Goal: Transaction & Acquisition: Purchase product/service

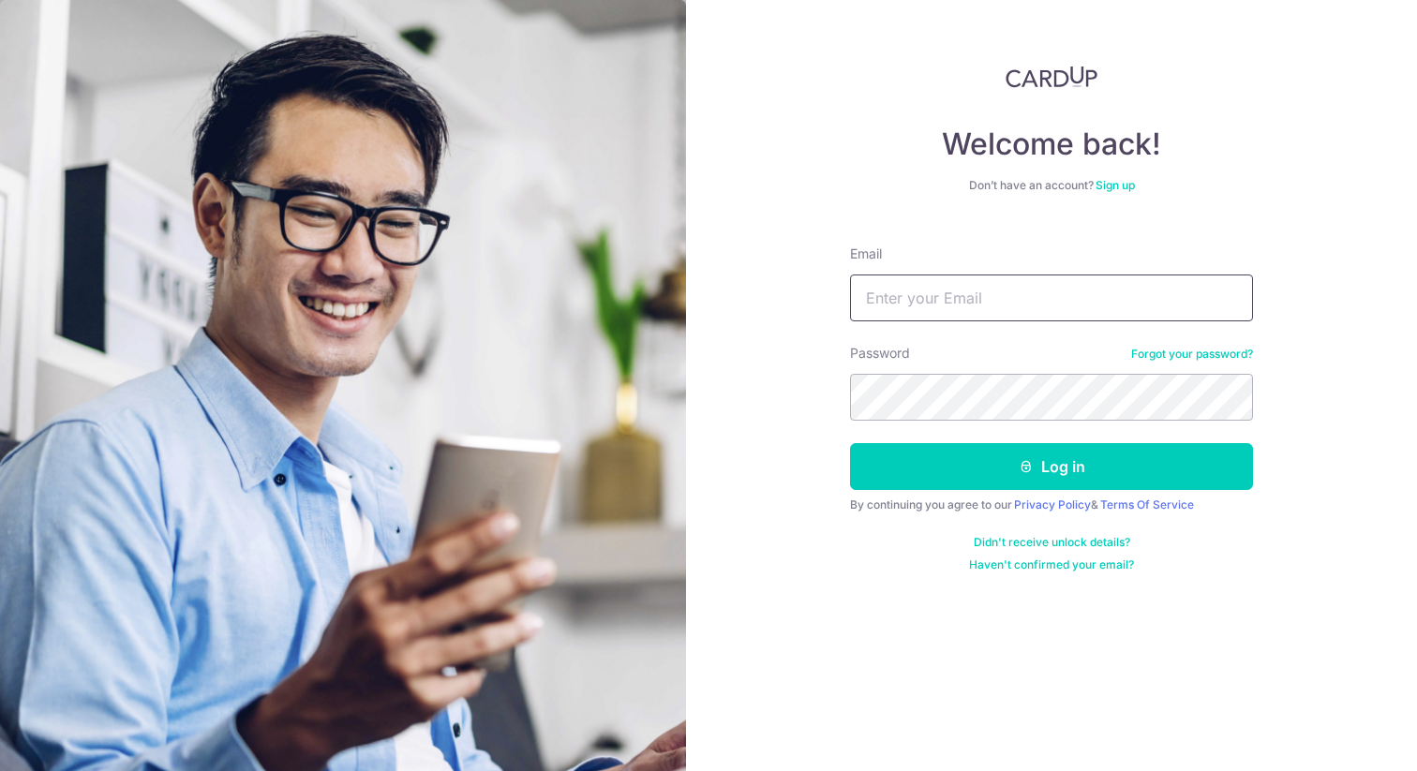
click at [1016, 288] on input "Email" at bounding box center [1051, 298] width 403 height 47
type input "[EMAIL_ADDRESS][DOMAIN_NAME]"
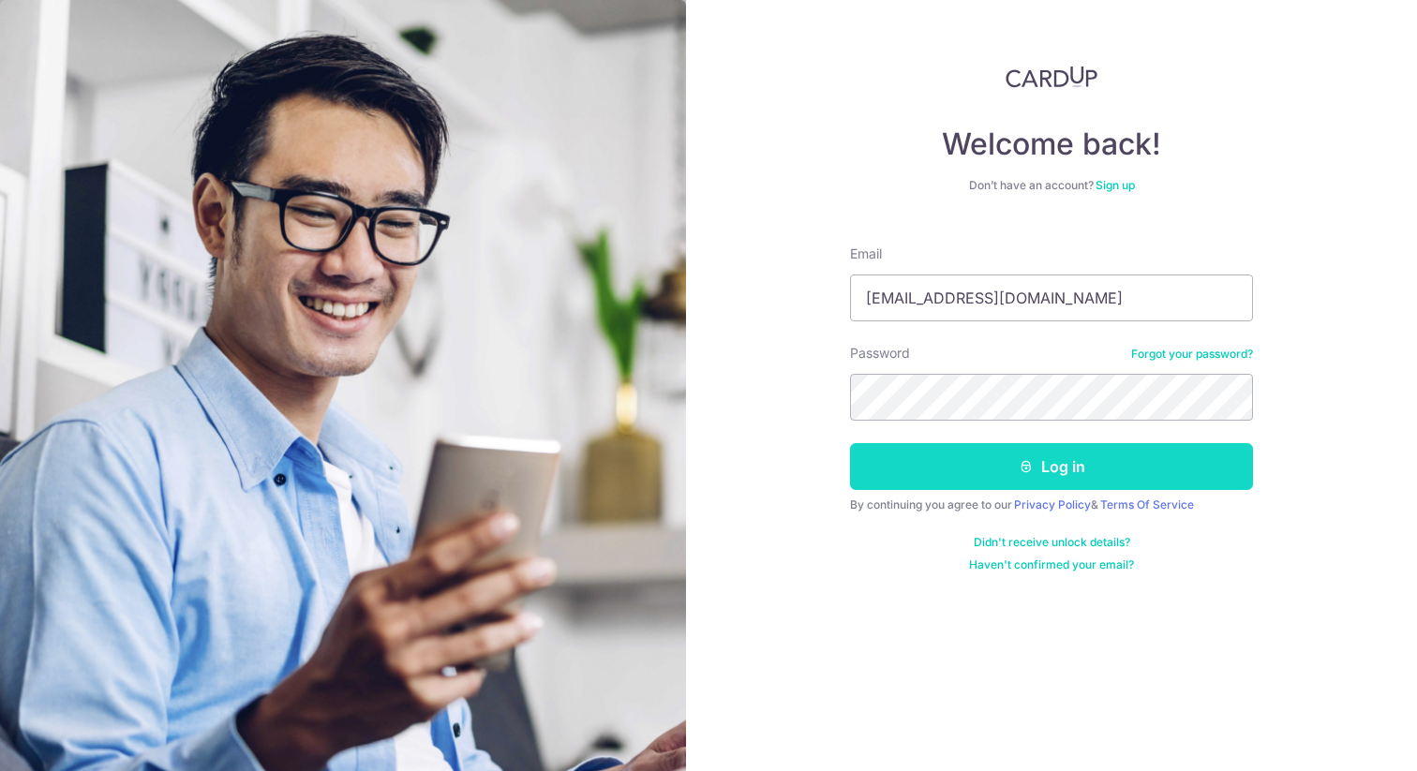
click at [1075, 476] on button "Log in" at bounding box center [1051, 466] width 403 height 47
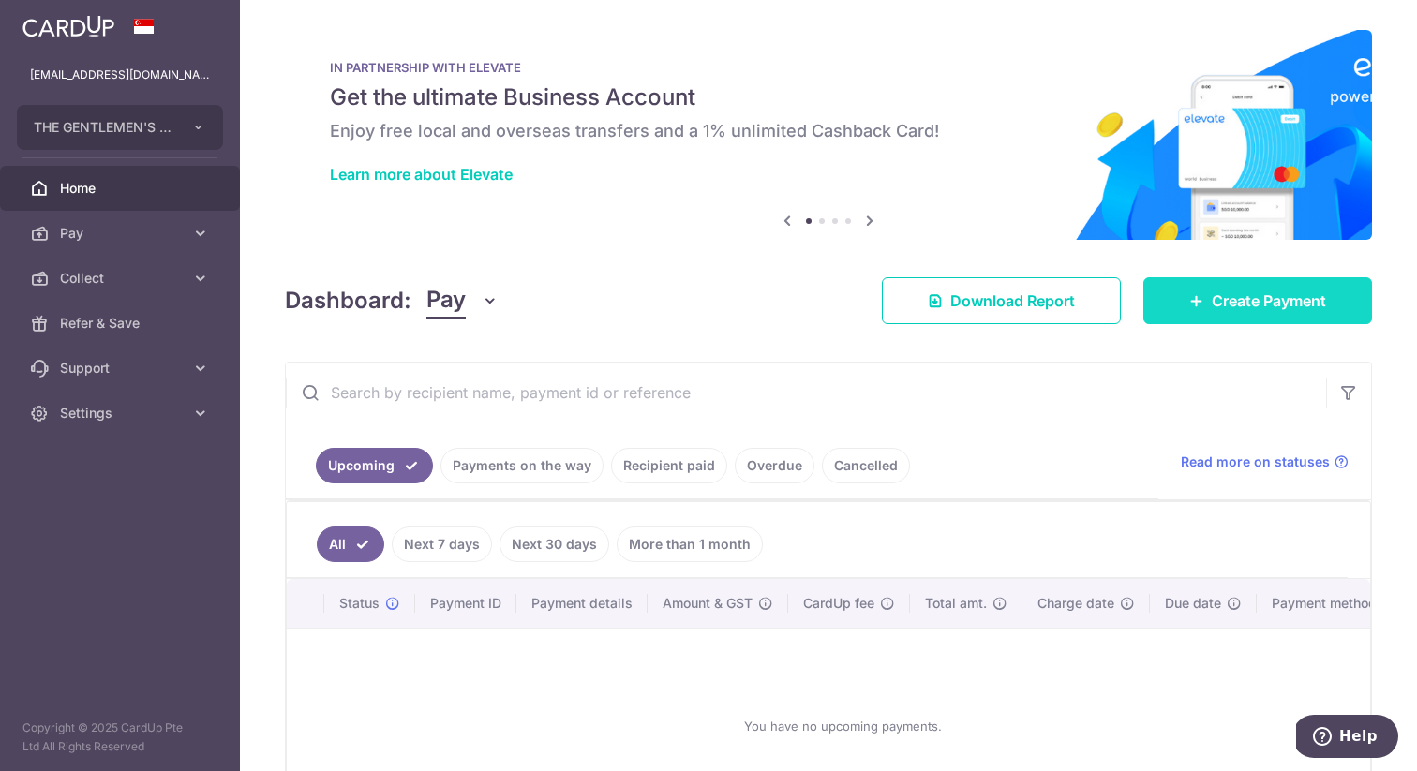
click at [1235, 309] on span "Create Payment" at bounding box center [1269, 301] width 114 height 22
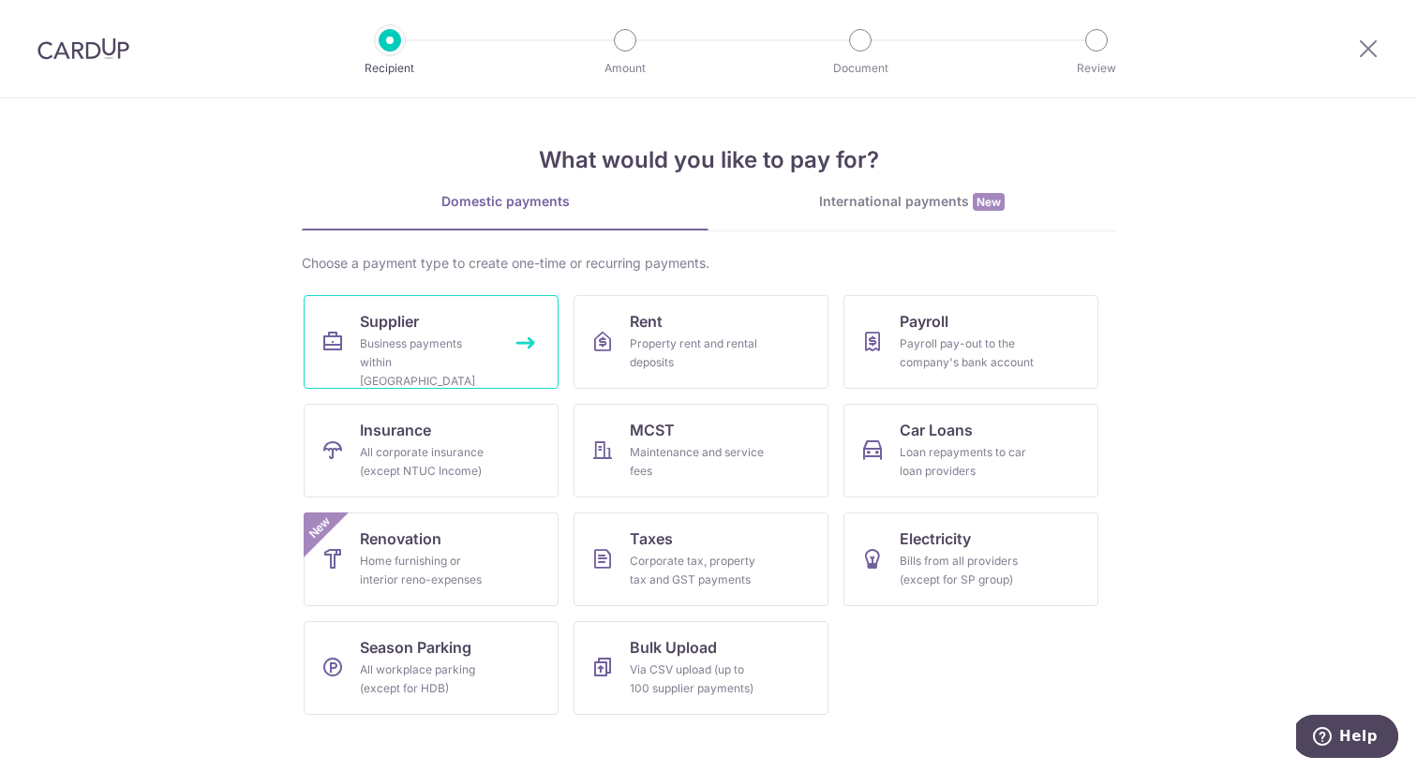
click at [397, 343] on div "Business payments within [GEOGRAPHIC_DATA]" at bounding box center [427, 363] width 135 height 56
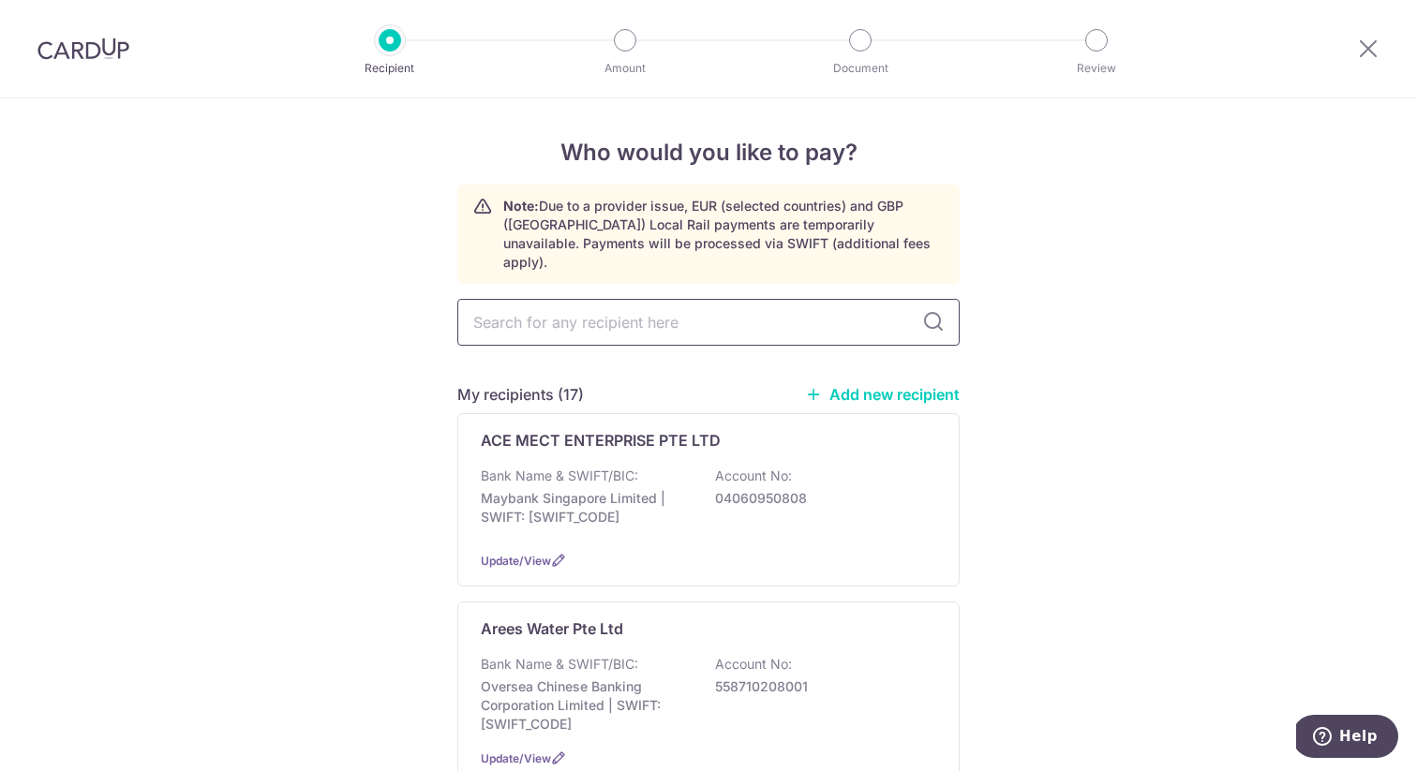
click at [657, 324] on input "text" at bounding box center [708, 322] width 502 height 47
type input "kpp"
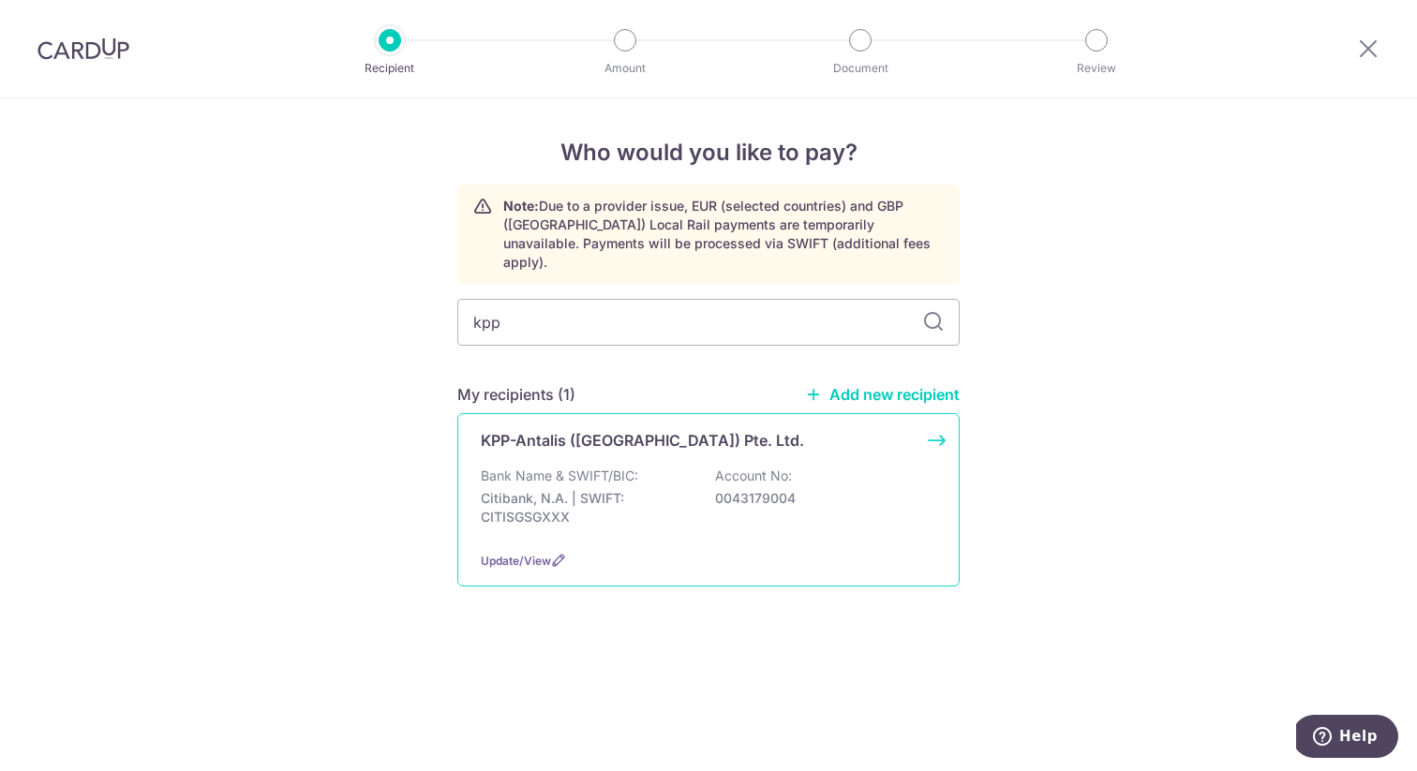
click at [625, 467] on p "Bank Name & SWIFT/BIC:" at bounding box center [559, 476] width 157 height 19
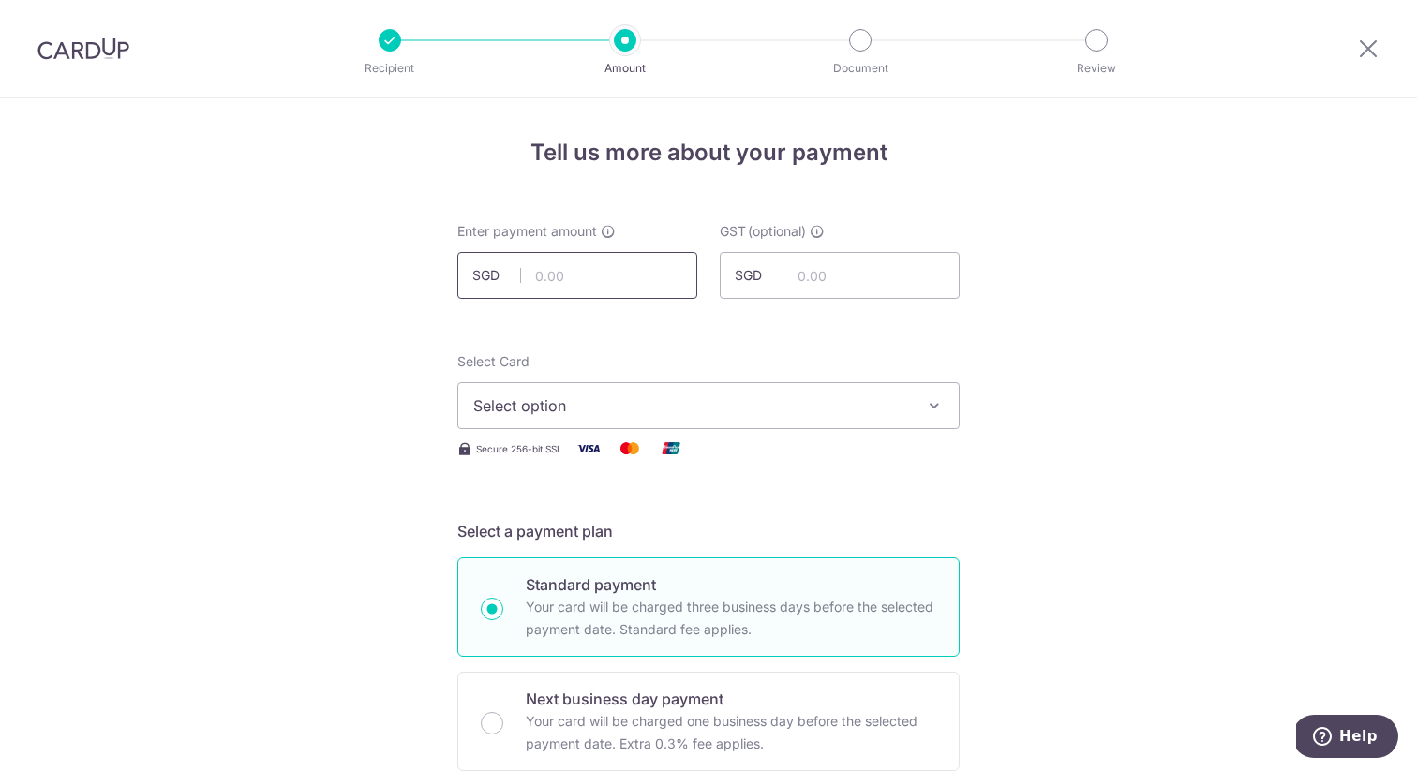
click at [609, 279] on input "text" at bounding box center [577, 275] width 240 height 47
type input "298.66"
click at [605, 416] on span "Select option" at bounding box center [691, 406] width 437 height 22
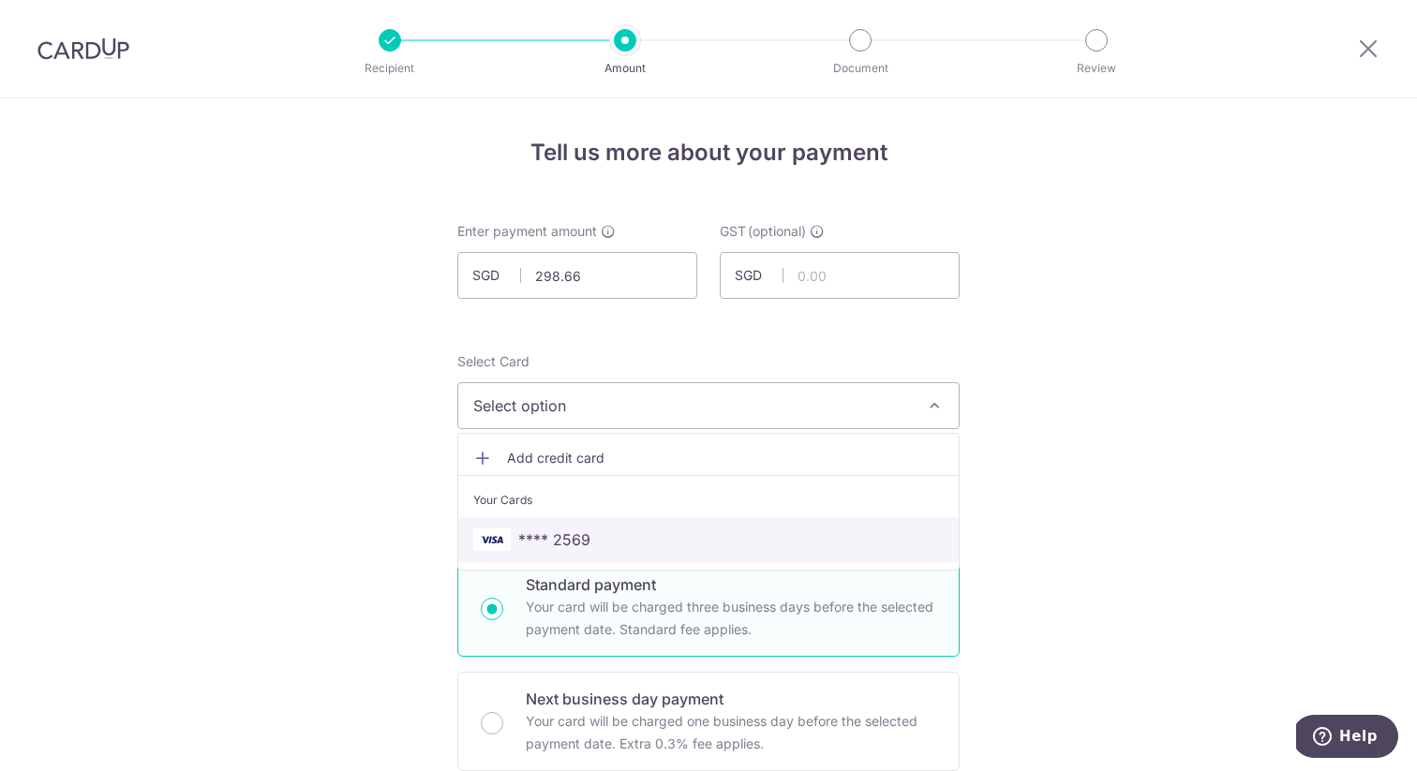
click at [596, 535] on span "**** 2569" at bounding box center [708, 540] width 471 height 22
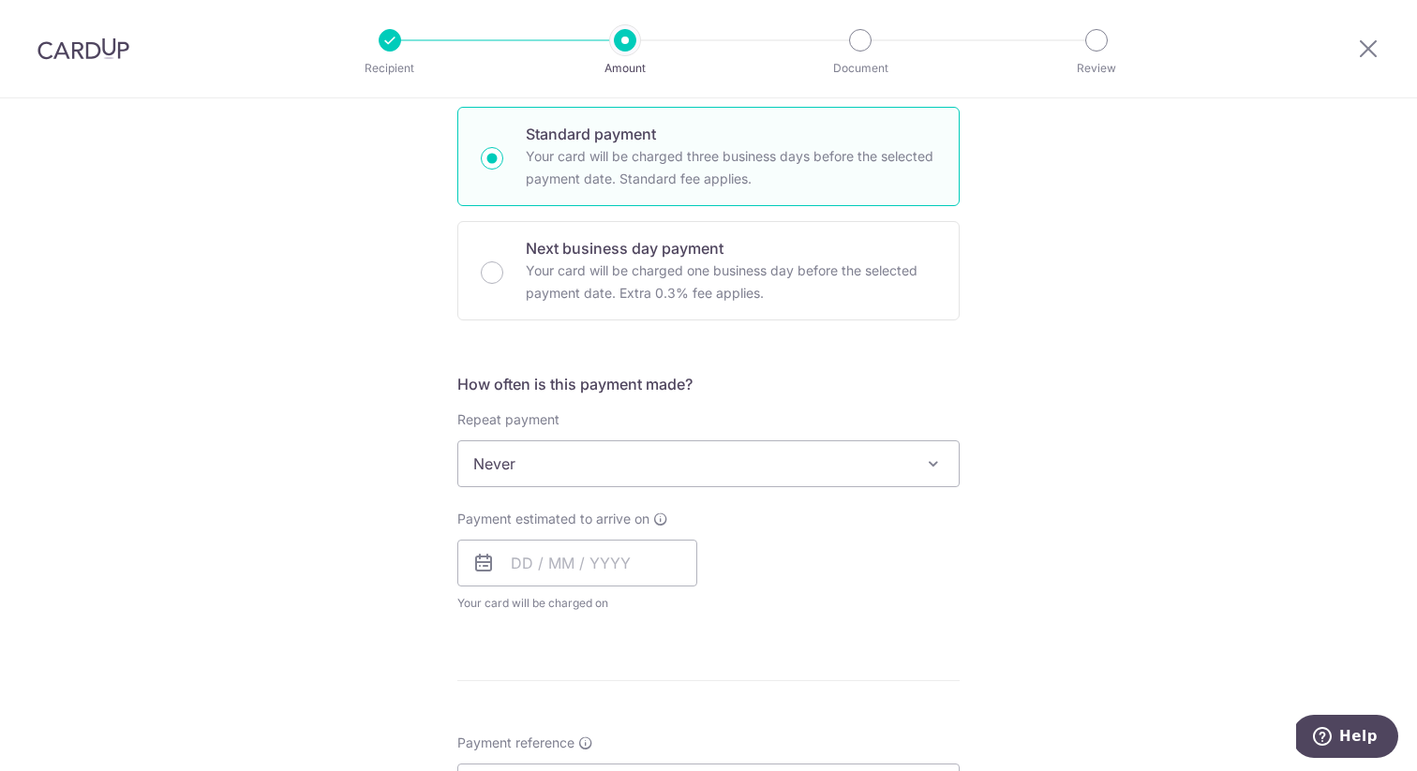
scroll to position [483, 0]
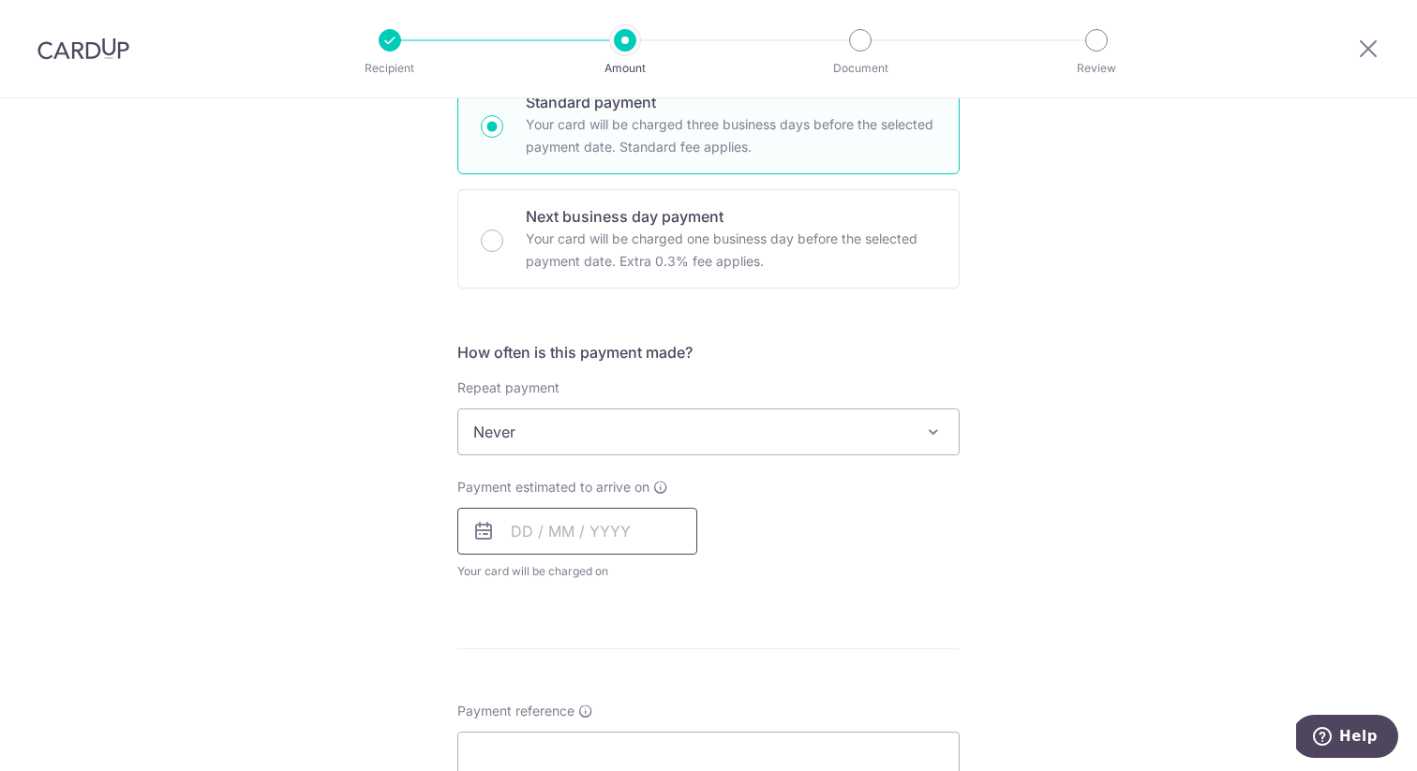
click at [614, 525] on input "text" at bounding box center [577, 531] width 240 height 47
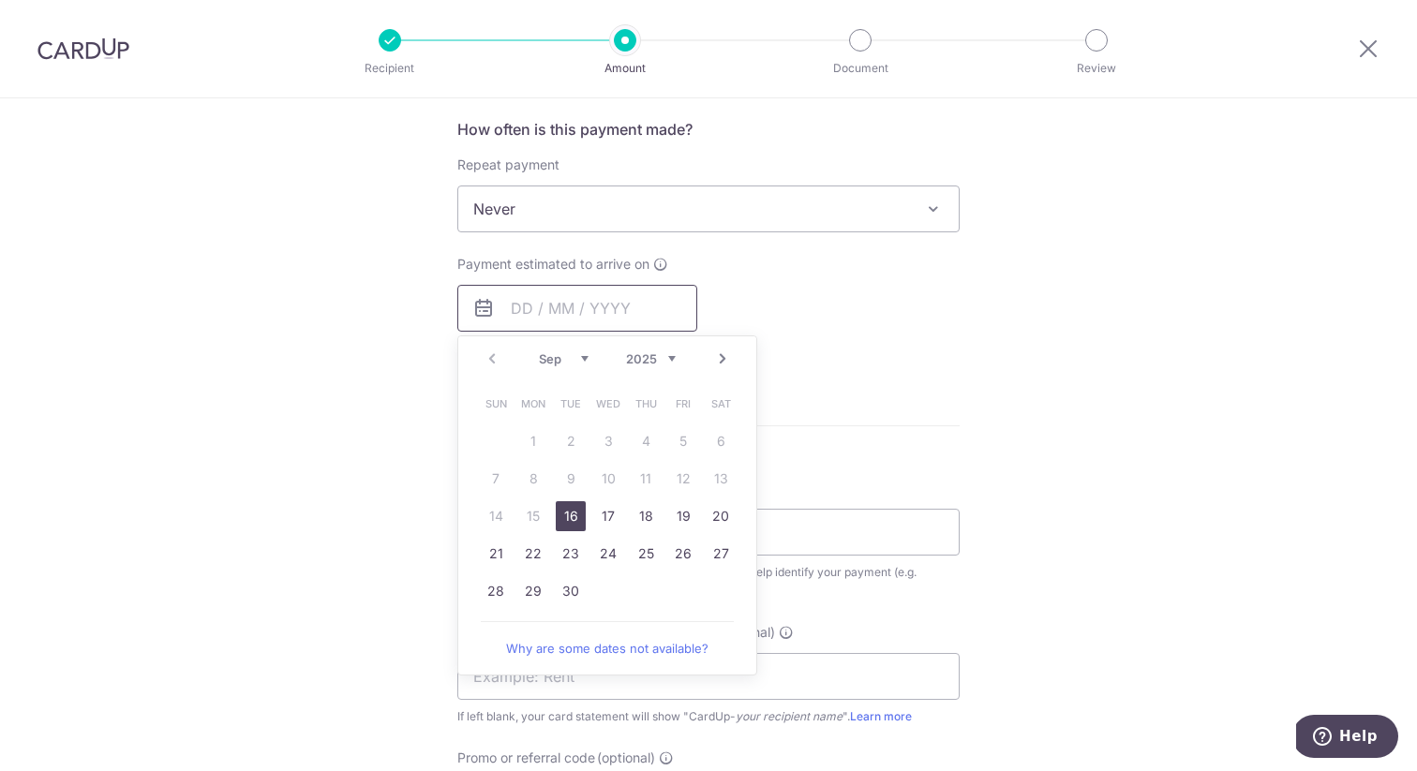
scroll to position [700, 0]
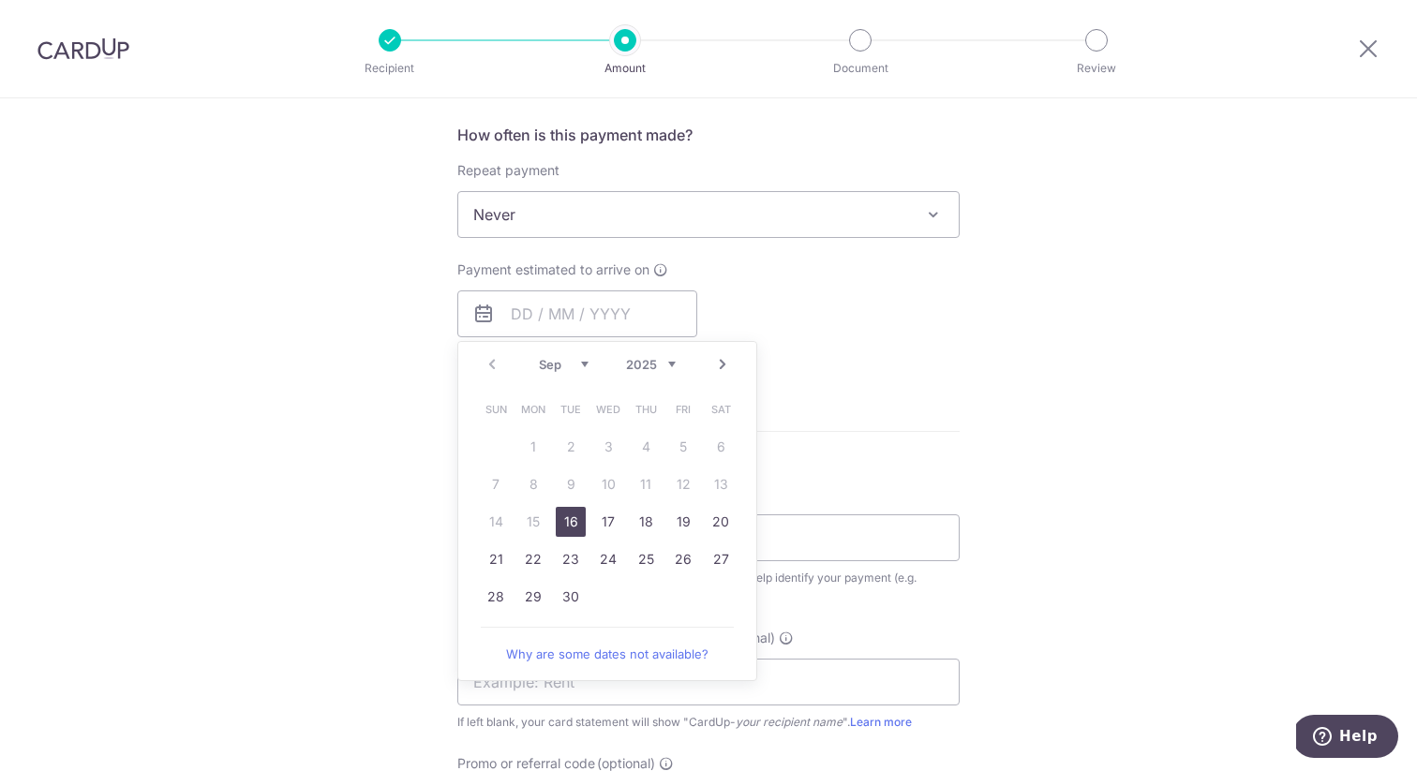
click at [556, 521] on link "16" at bounding box center [571, 522] width 30 height 30
type input "16/09/2025"
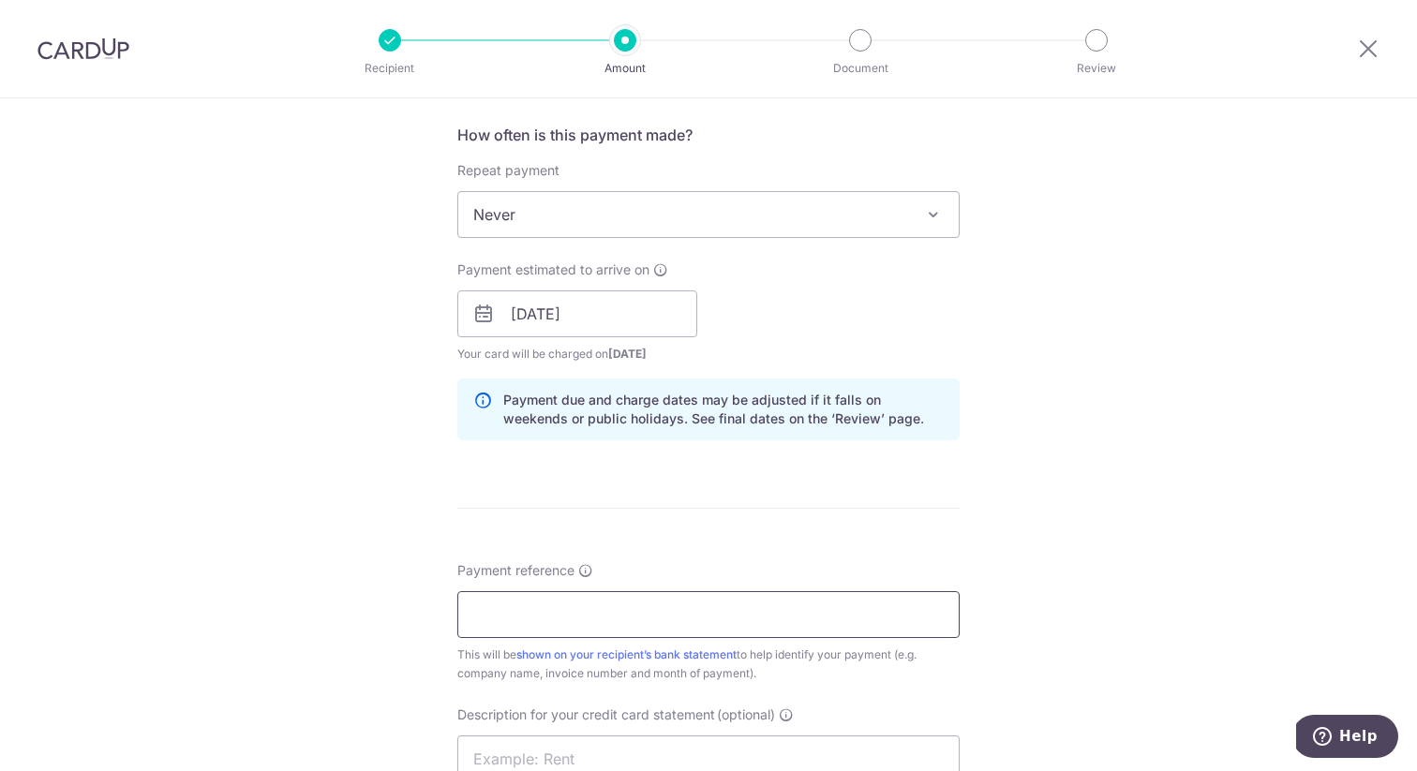
click at [651, 618] on input "Payment reference" at bounding box center [708, 614] width 502 height 47
paste input "131390 RI"
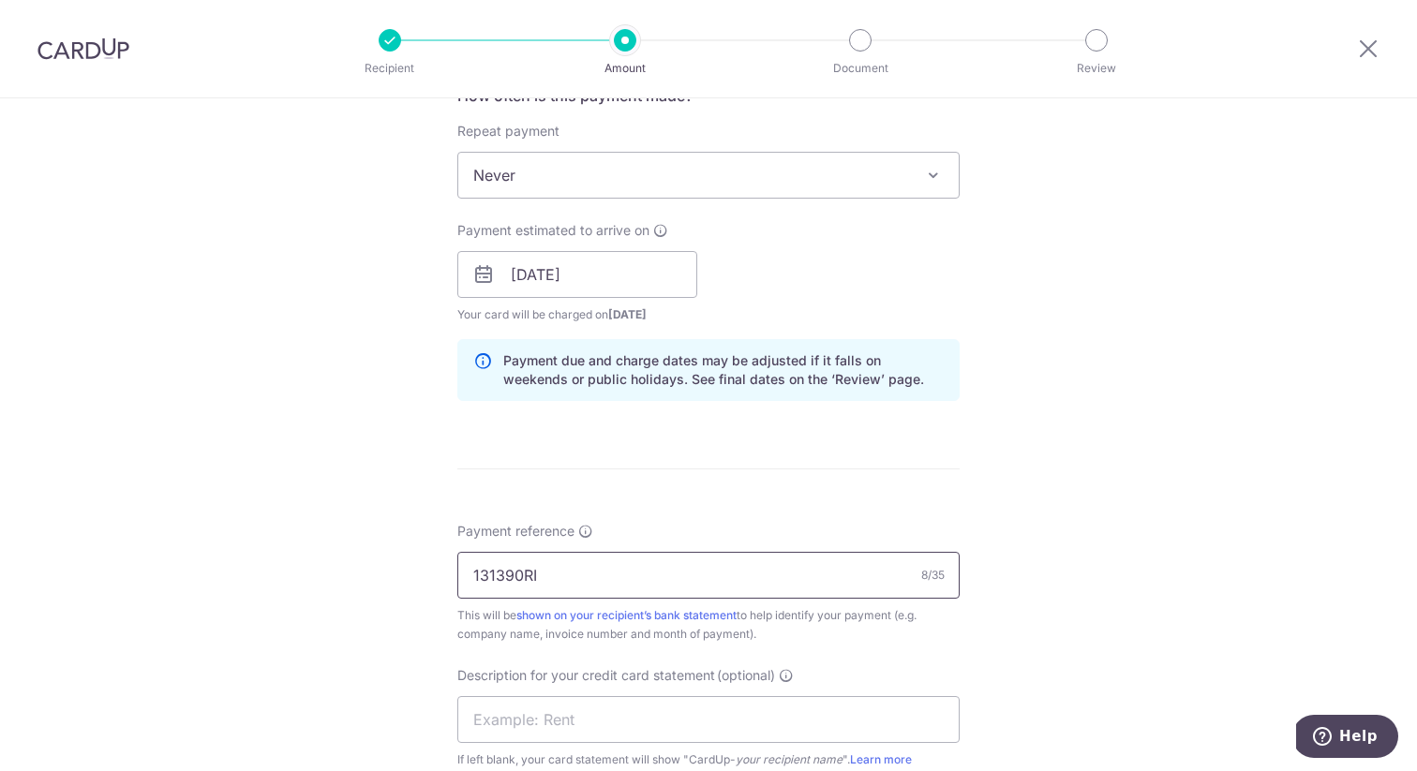
scroll to position [823, 0]
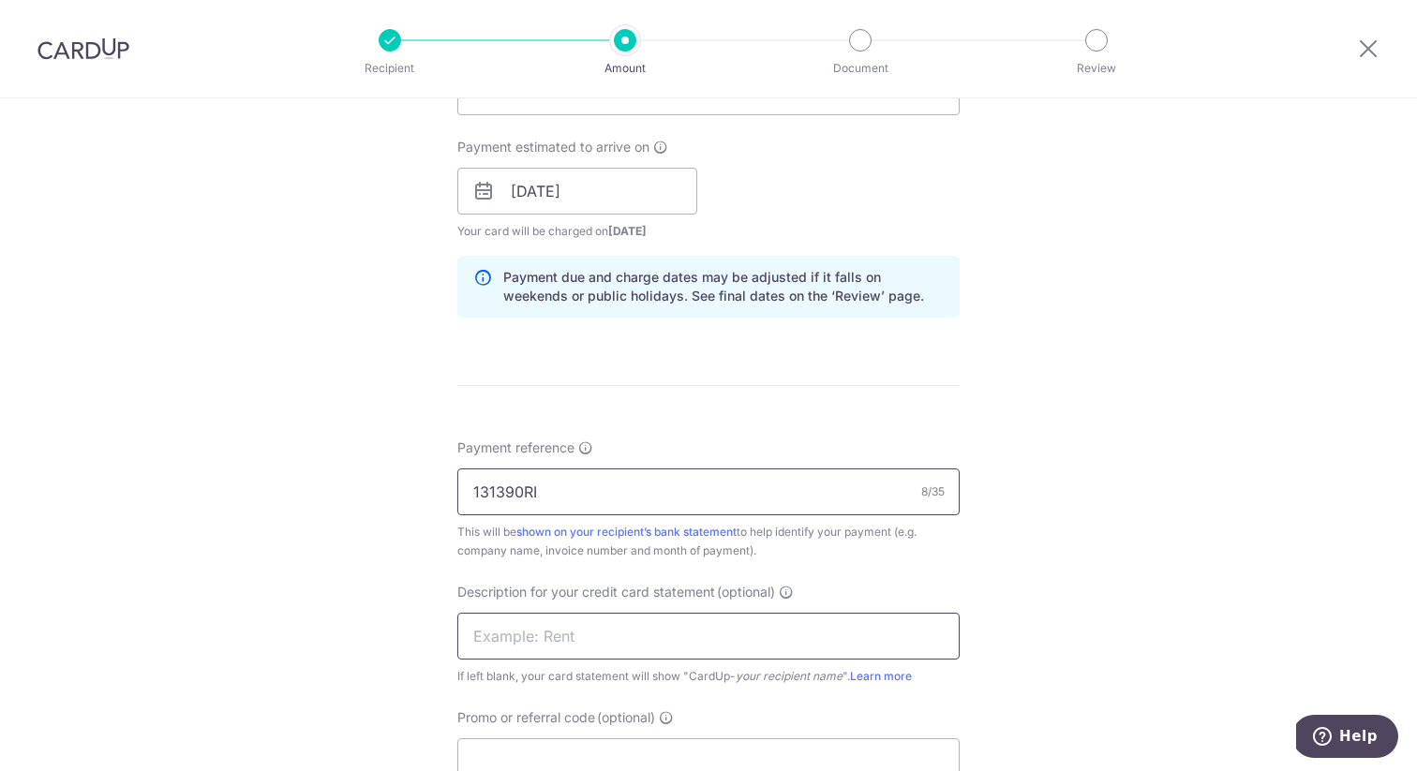
type input "131390RI"
click at [526, 627] on input "text" at bounding box center [708, 636] width 502 height 47
paste input "131390RI"
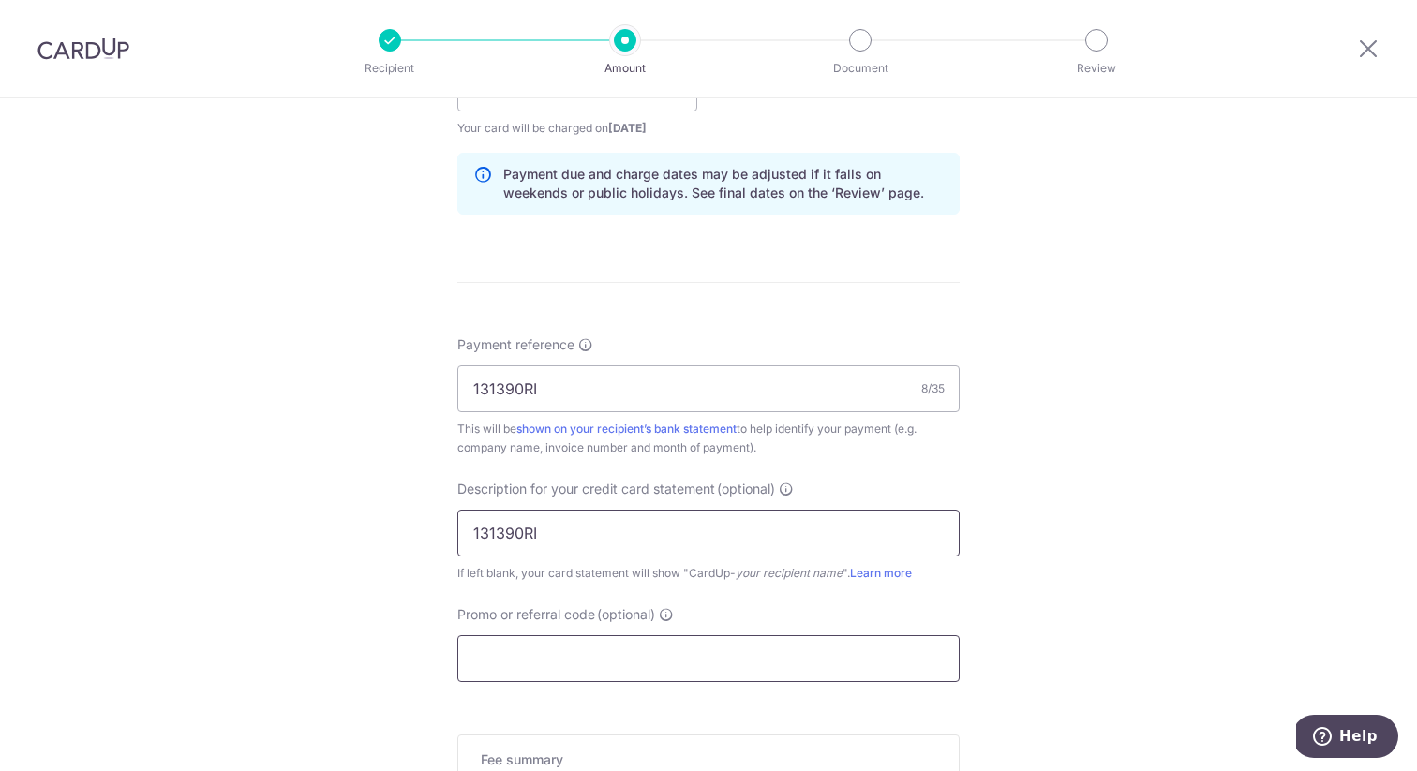
type input "131390RI"
click at [633, 658] on input "Promo or referral code (optional)" at bounding box center [708, 659] width 502 height 47
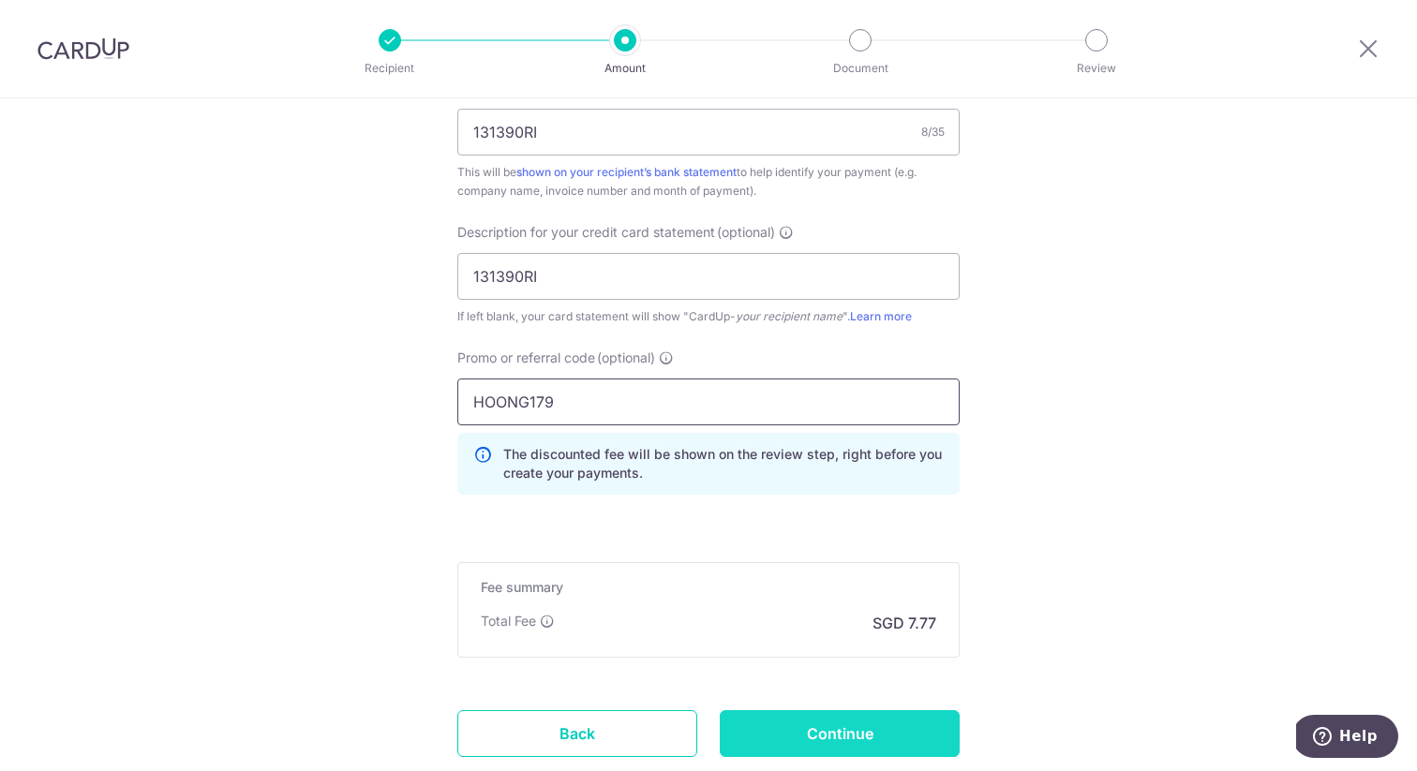
scroll to position [1309, 0]
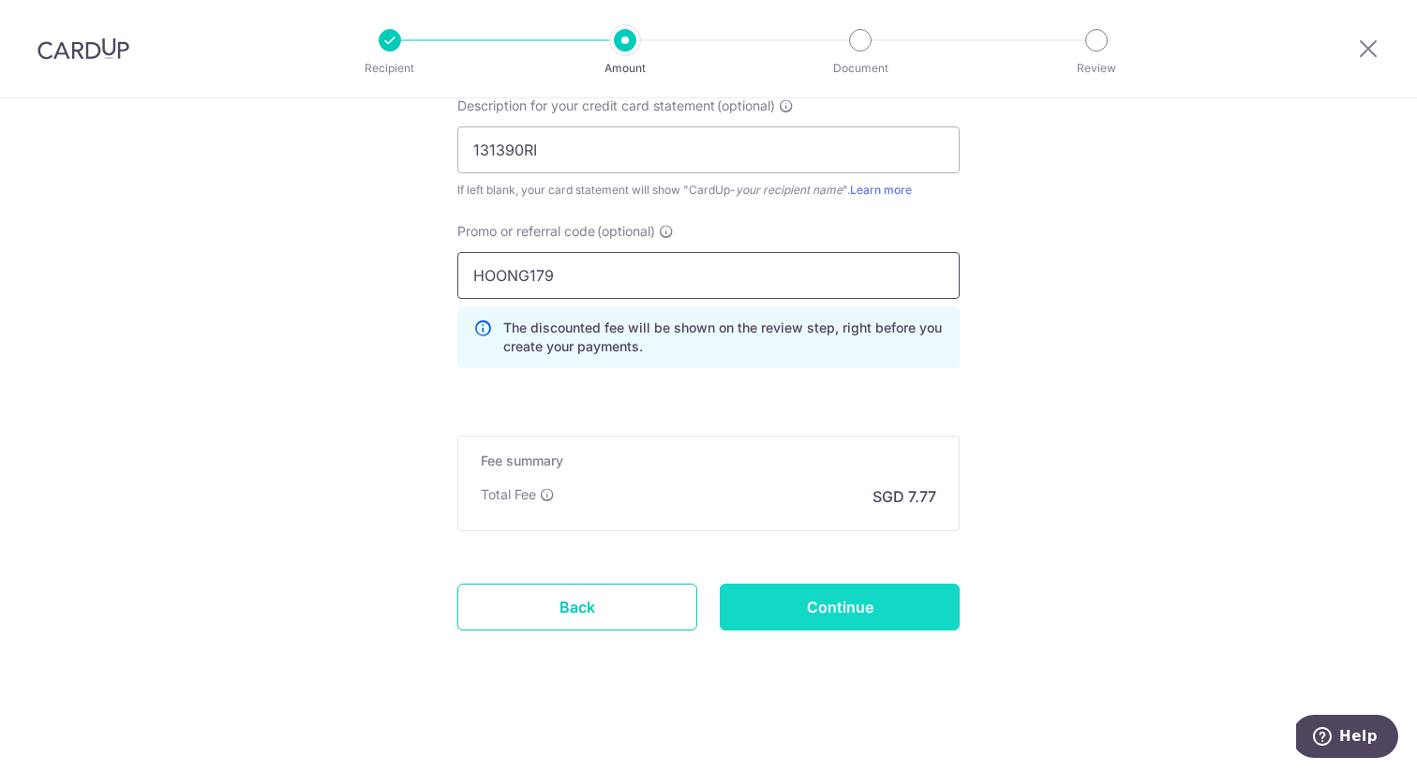
type input "HOONG179"
click at [866, 624] on input "Continue" at bounding box center [840, 607] width 240 height 47
type input "Create Schedule"
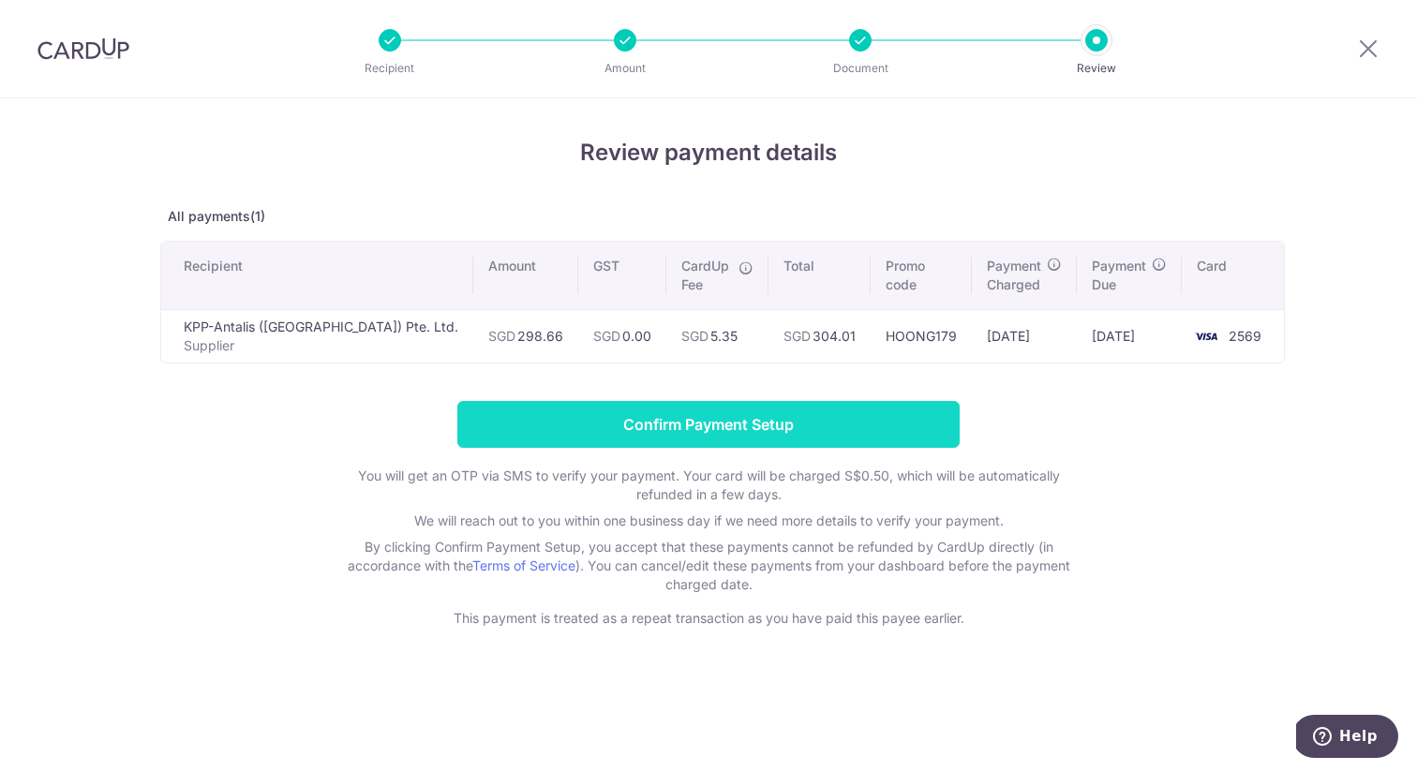
click at [852, 433] on input "Confirm Payment Setup" at bounding box center [708, 424] width 502 height 47
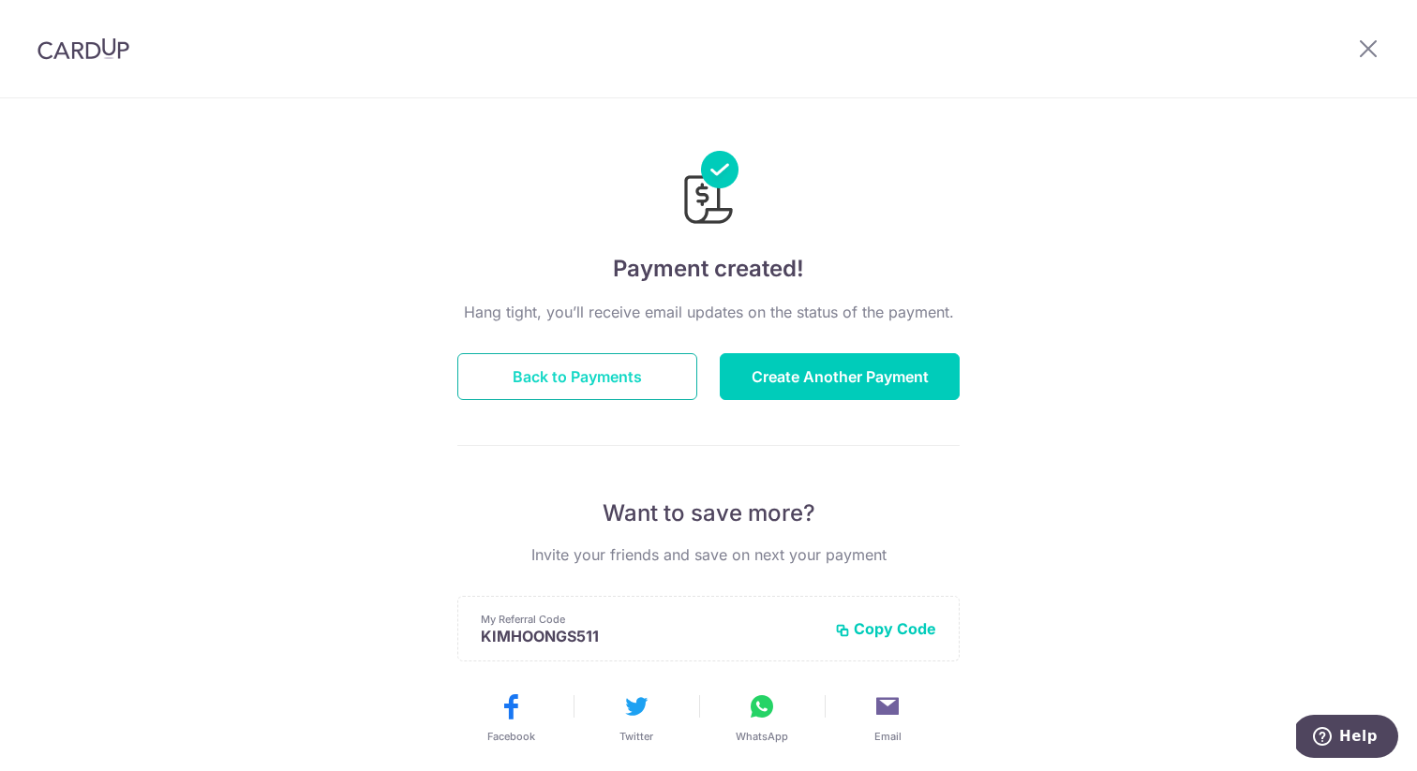
click at [621, 385] on button "Back to Payments" at bounding box center [577, 376] width 240 height 47
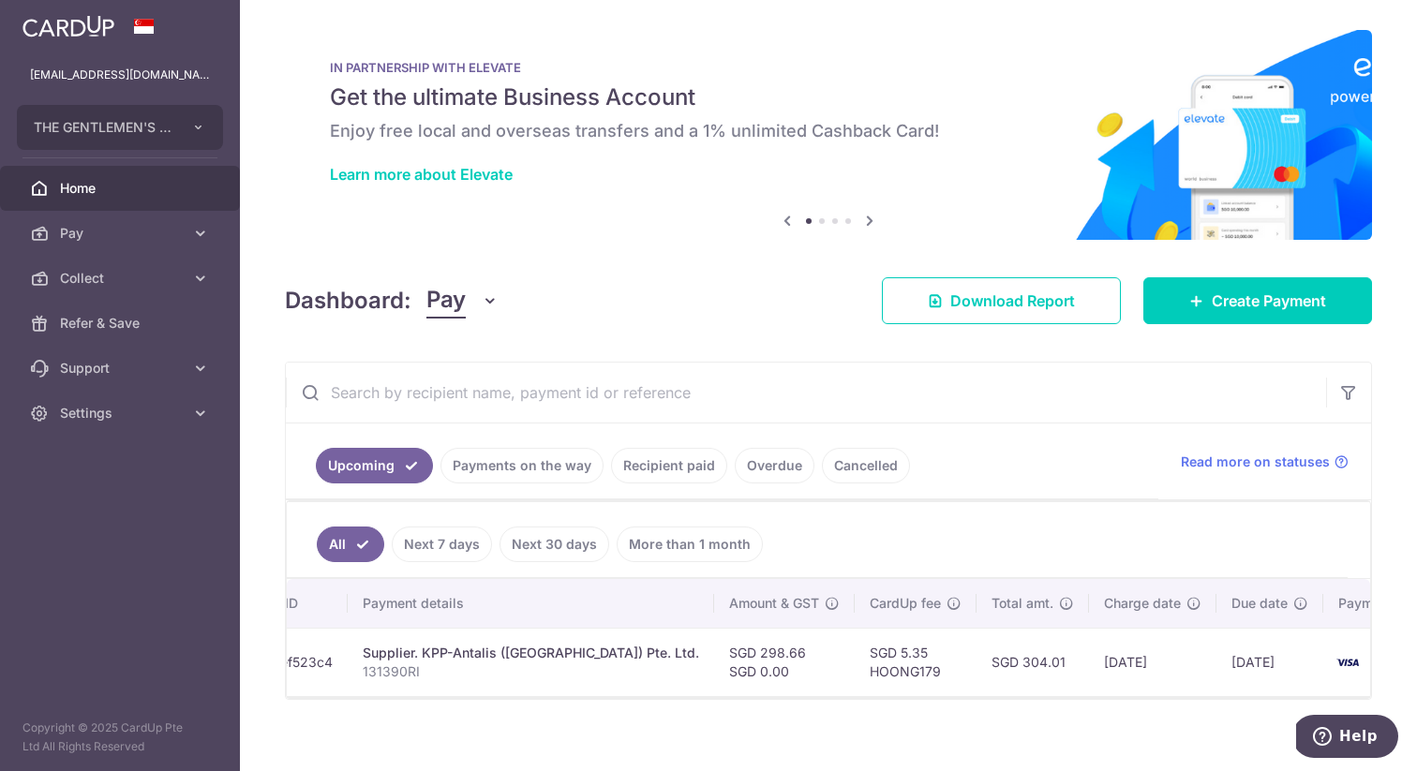
scroll to position [0, 328]
